Goal: Use online tool/utility: Utilize a website feature to perform a specific function

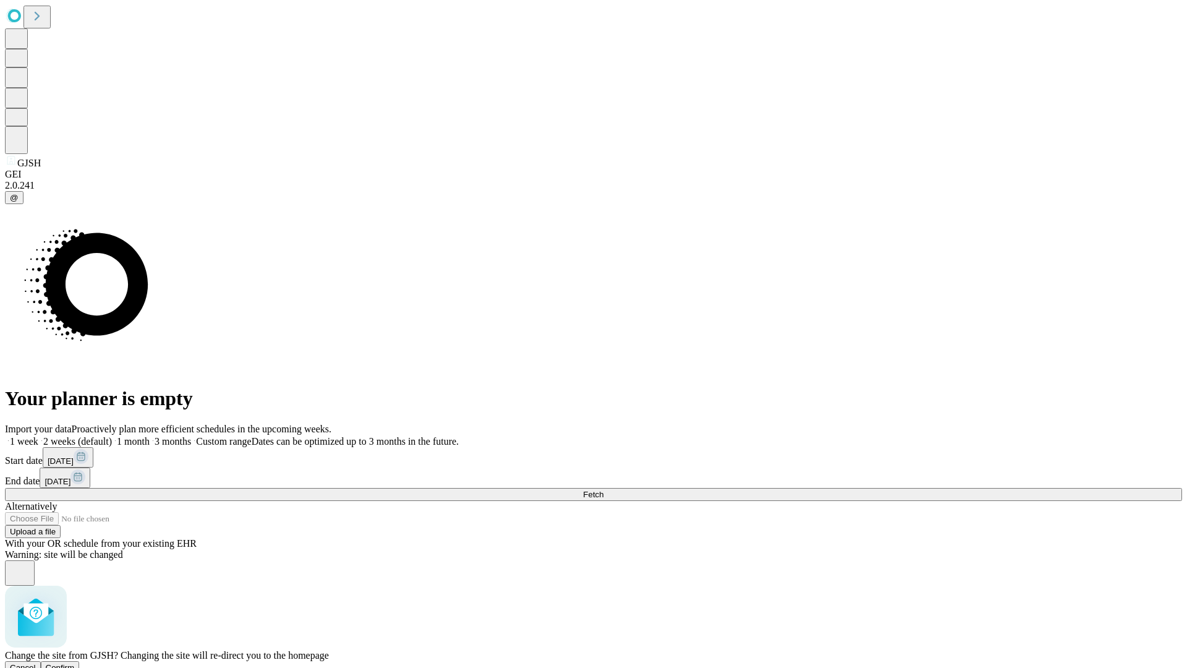
click at [75, 663] on span "Confirm" at bounding box center [60, 667] width 29 height 9
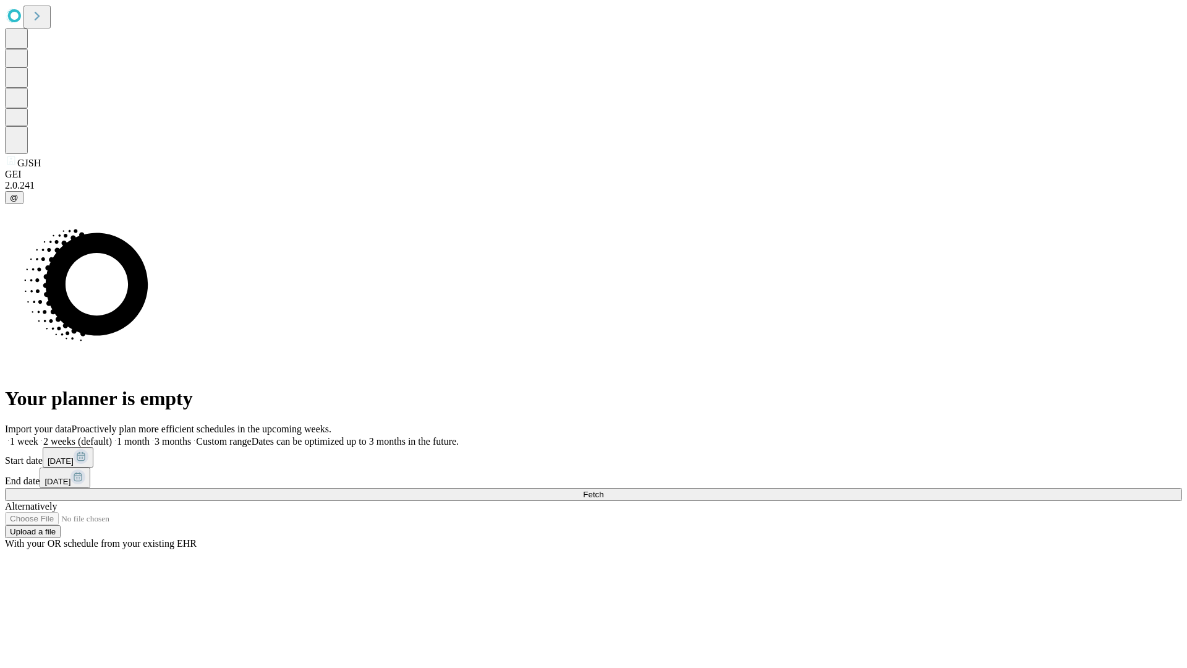
click at [150, 436] on label "1 month" at bounding box center [131, 441] width 38 height 11
click at [603, 490] on span "Fetch" at bounding box center [593, 494] width 20 height 9
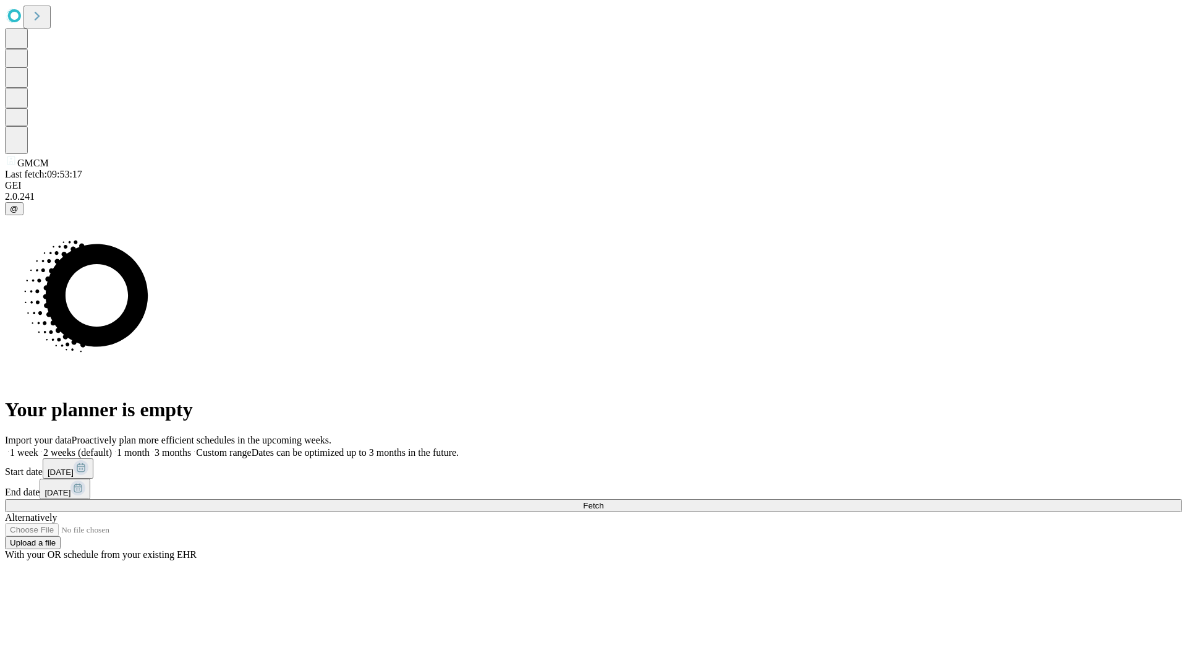
click at [603, 501] on span "Fetch" at bounding box center [593, 505] width 20 height 9
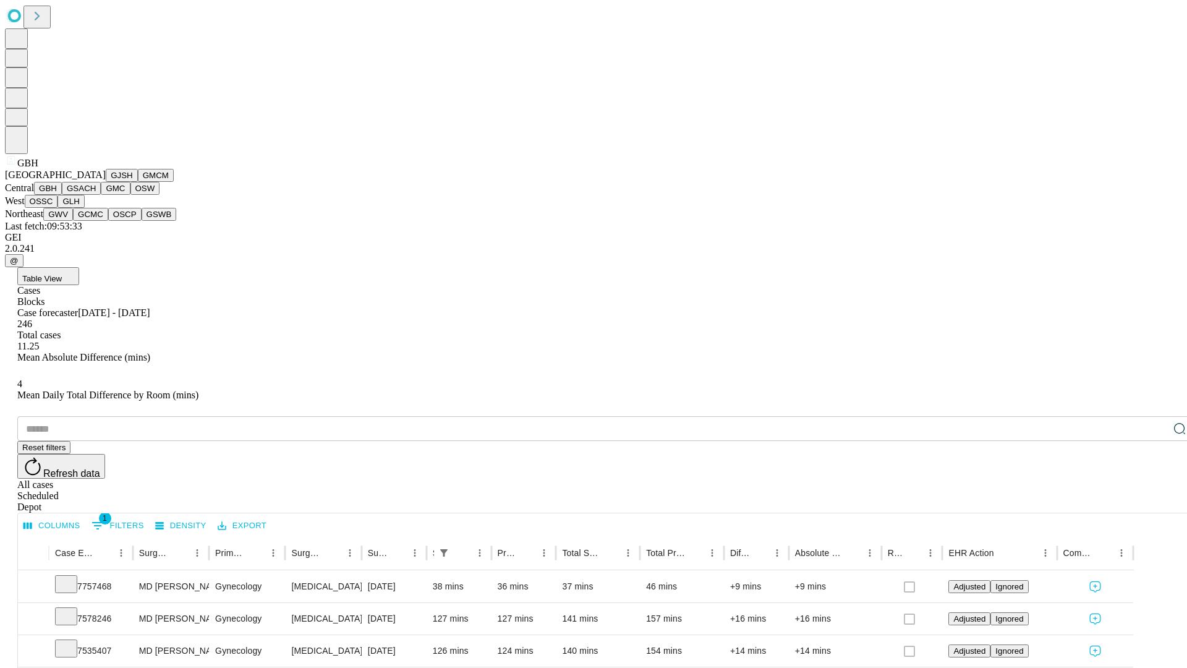
click at [96, 195] on button "GSACH" at bounding box center [81, 188] width 39 height 13
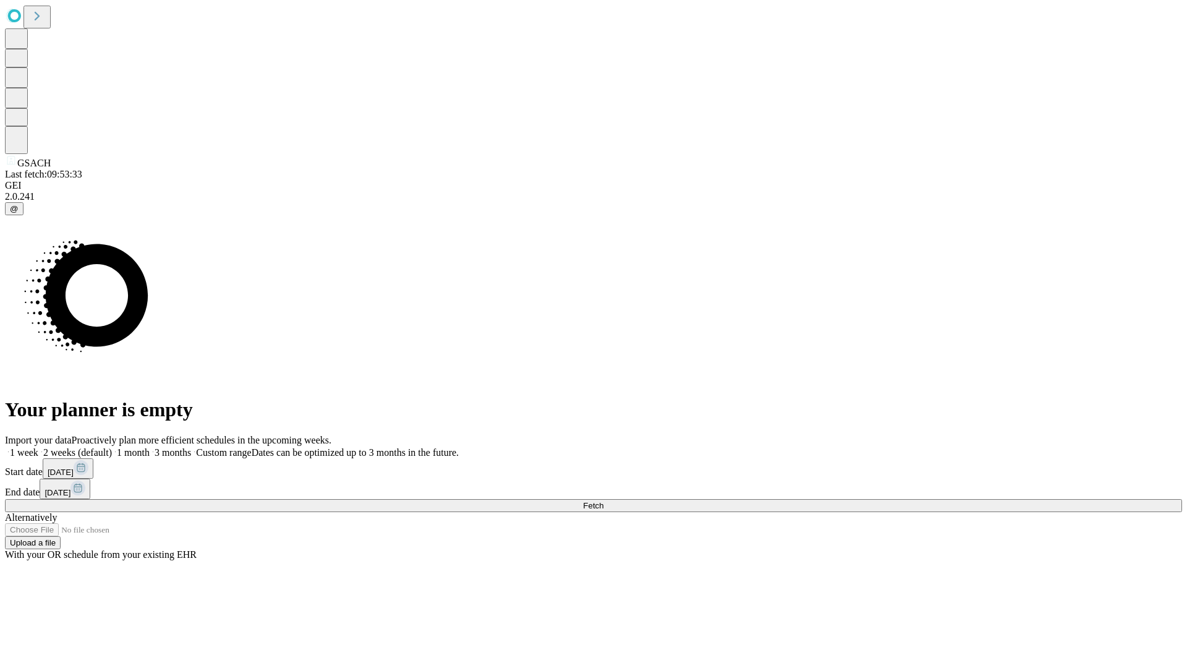
click at [150, 447] on label "1 month" at bounding box center [131, 452] width 38 height 11
click at [603, 501] on span "Fetch" at bounding box center [593, 505] width 20 height 9
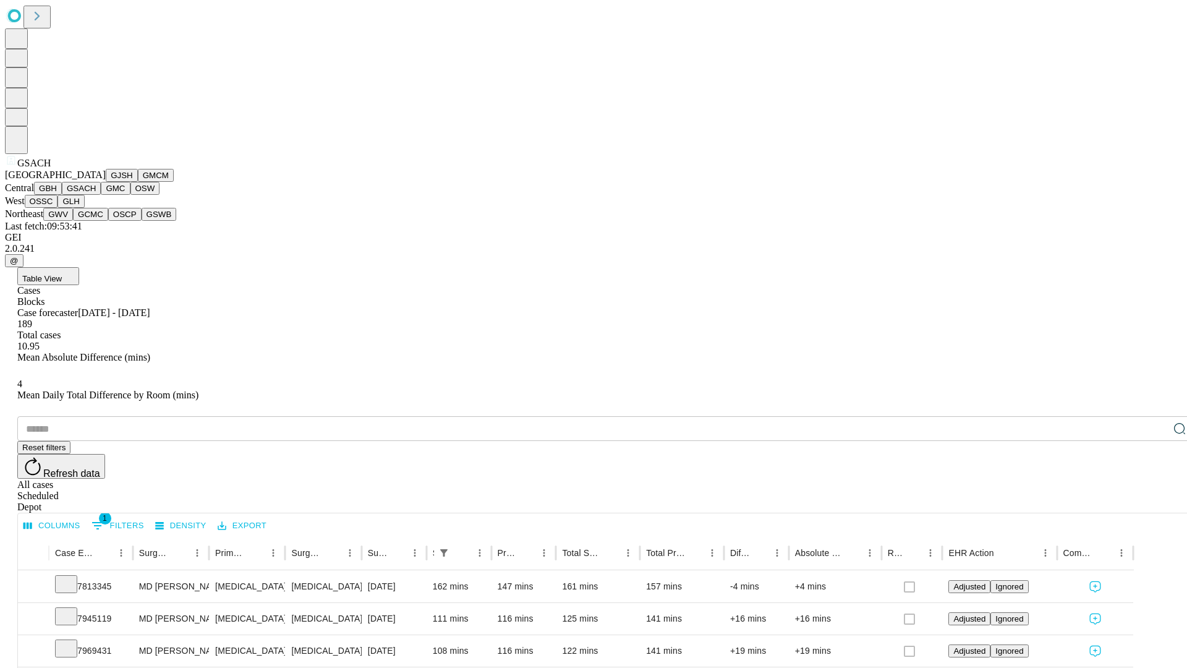
click at [101, 195] on button "GMC" at bounding box center [115, 188] width 29 height 13
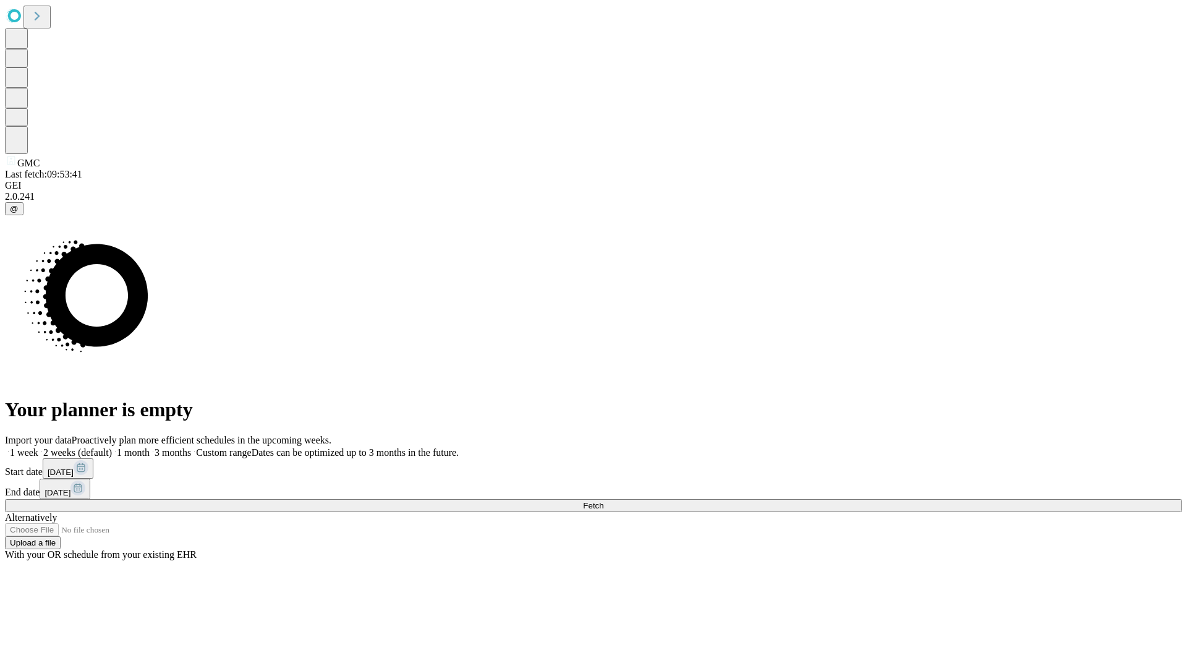
click at [150, 447] on label "1 month" at bounding box center [131, 452] width 38 height 11
click at [603, 501] on span "Fetch" at bounding box center [593, 505] width 20 height 9
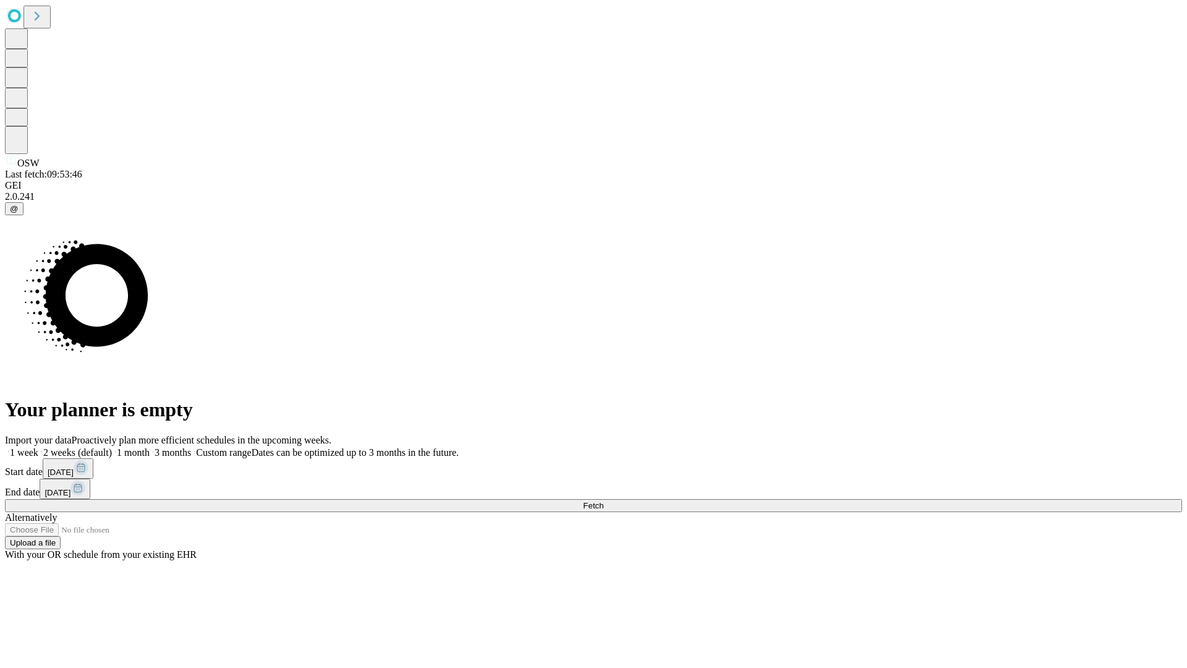
click at [603, 501] on span "Fetch" at bounding box center [593, 505] width 20 height 9
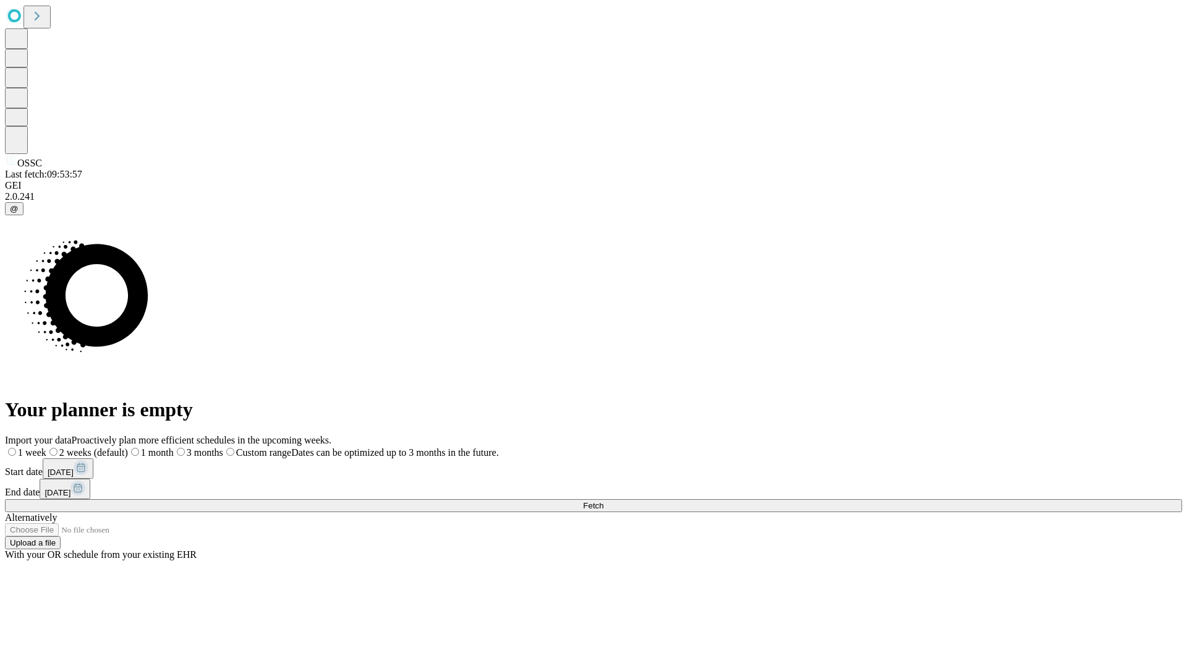
click at [174, 447] on label "1 month" at bounding box center [151, 452] width 46 height 11
click at [603, 501] on span "Fetch" at bounding box center [593, 505] width 20 height 9
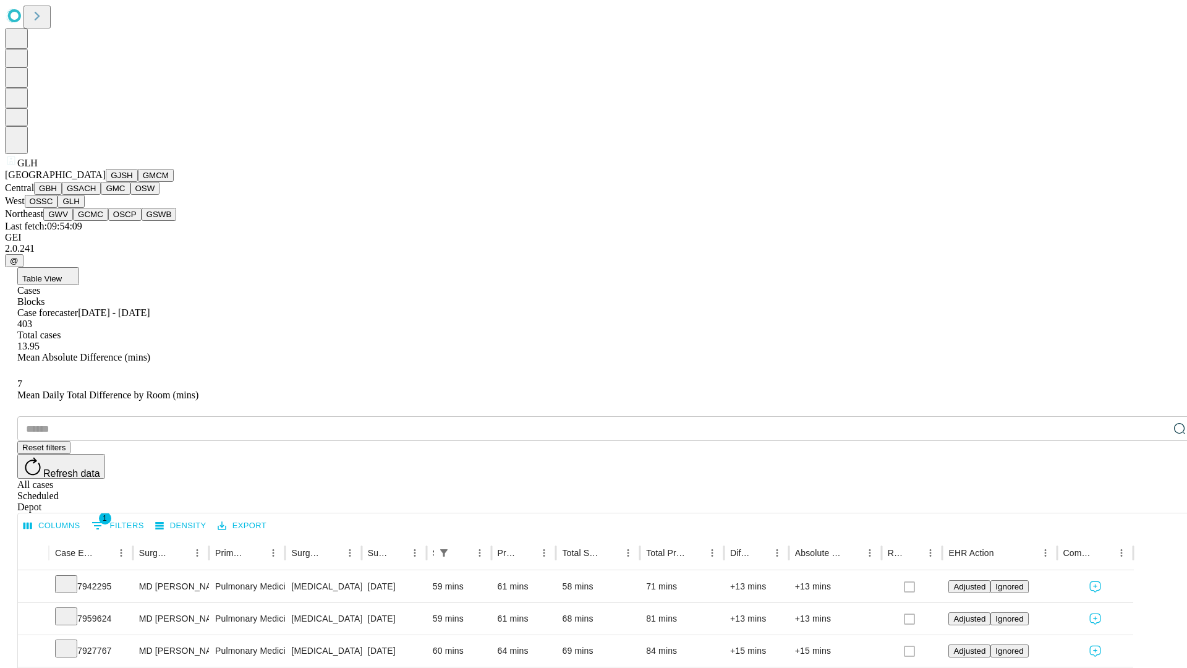
click at [73, 221] on button "GWV" at bounding box center [58, 214] width 30 height 13
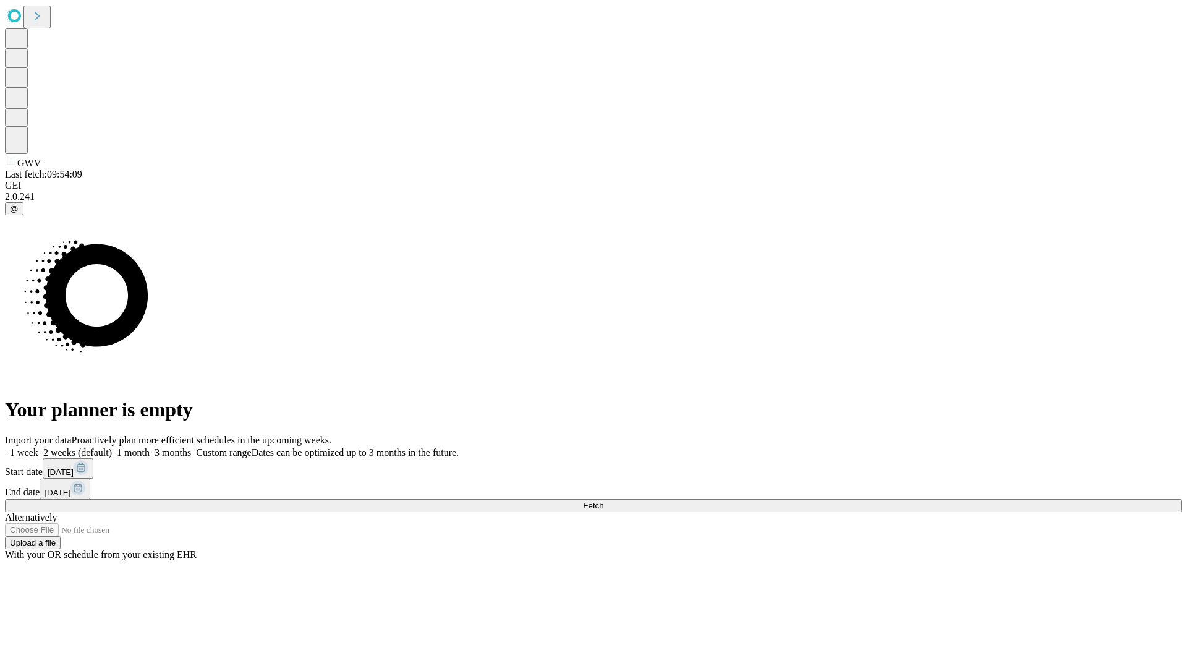
click at [150, 447] on label "1 month" at bounding box center [131, 452] width 38 height 11
click at [603, 501] on span "Fetch" at bounding box center [593, 505] width 20 height 9
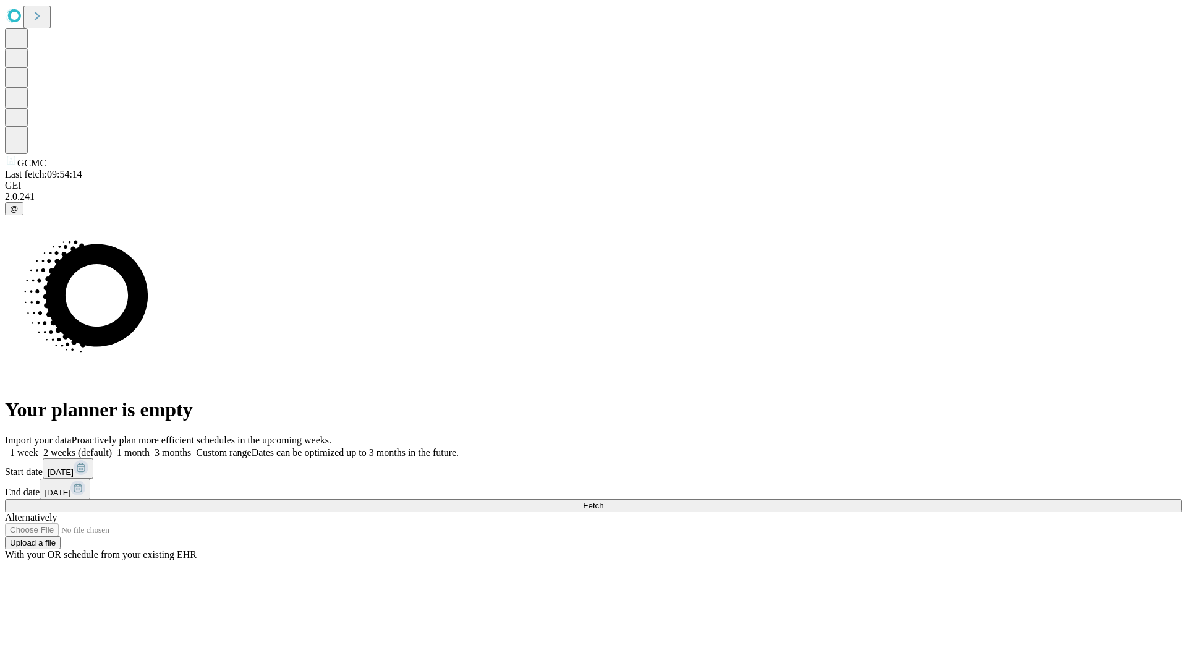
click at [150, 447] on label "1 month" at bounding box center [131, 452] width 38 height 11
click at [603, 501] on span "Fetch" at bounding box center [593, 505] width 20 height 9
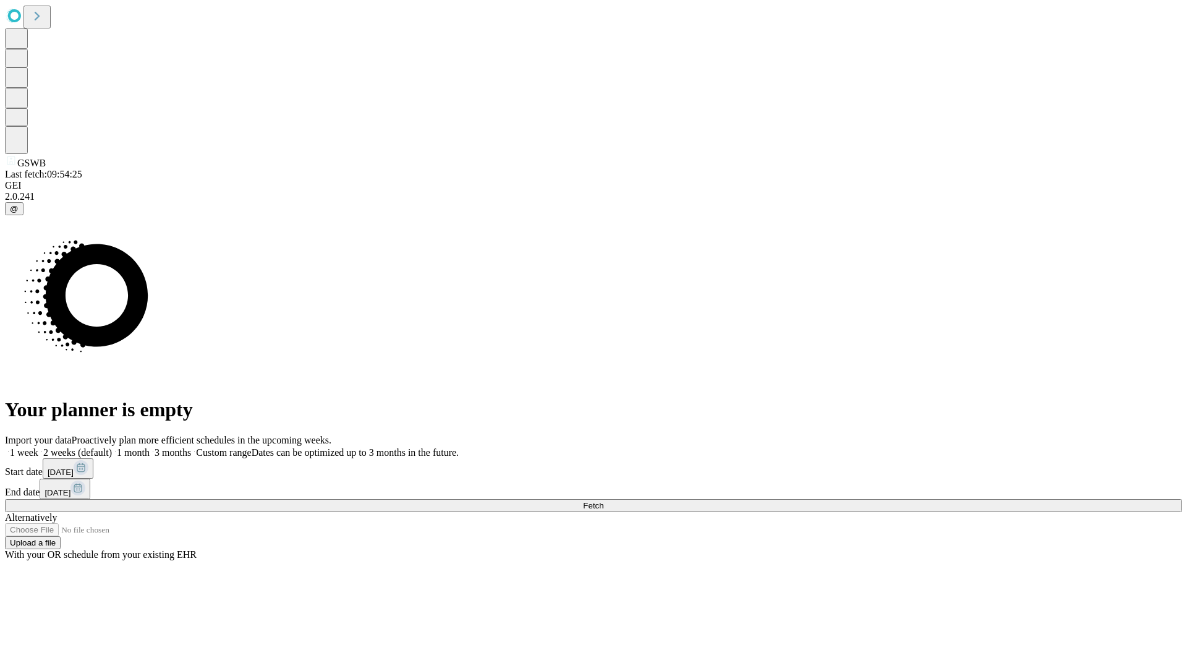
click at [150, 447] on label "1 month" at bounding box center [131, 452] width 38 height 11
click at [603, 501] on span "Fetch" at bounding box center [593, 505] width 20 height 9
